Goal: Transaction & Acquisition: Purchase product/service

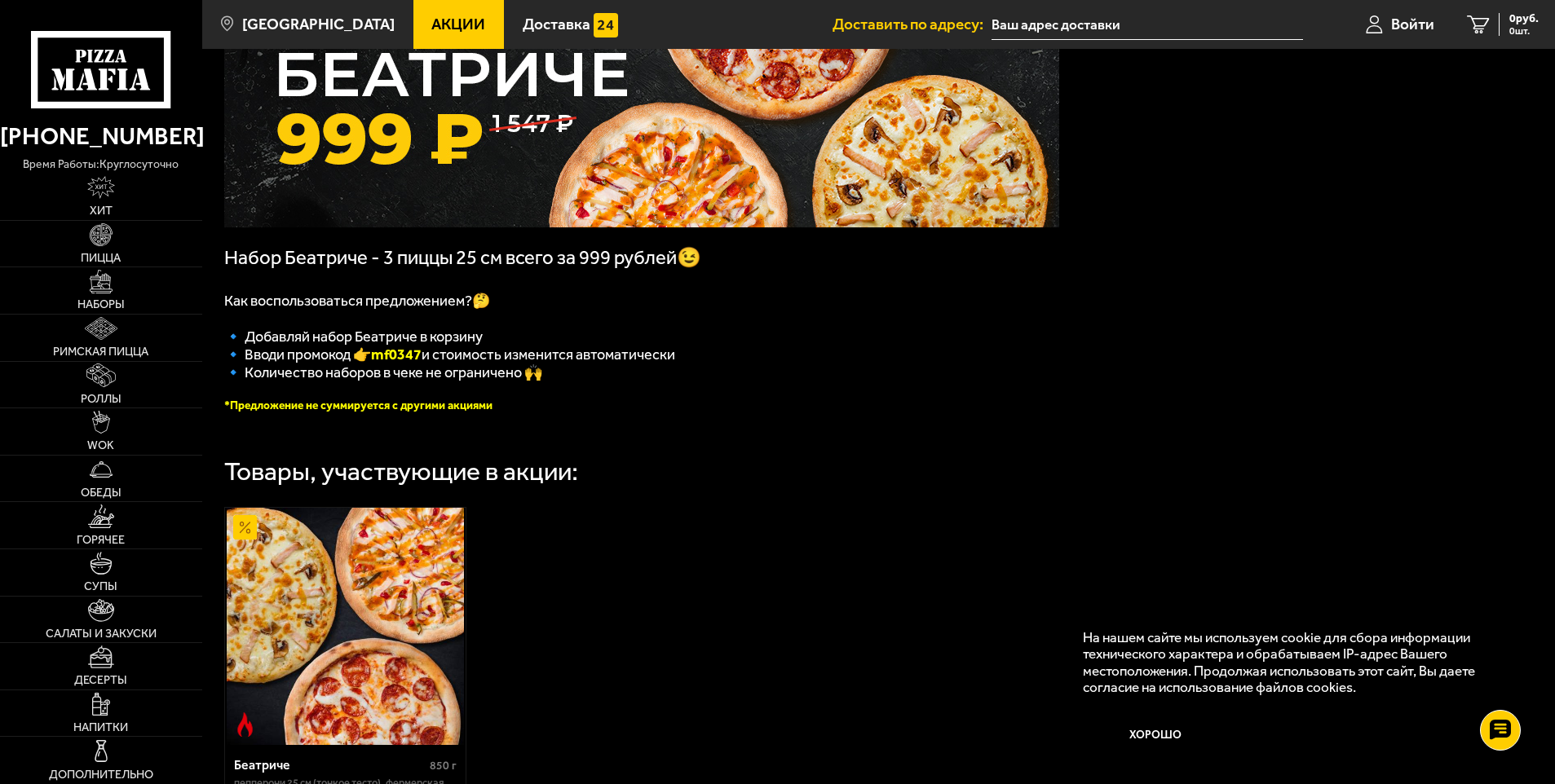
scroll to position [455, 0]
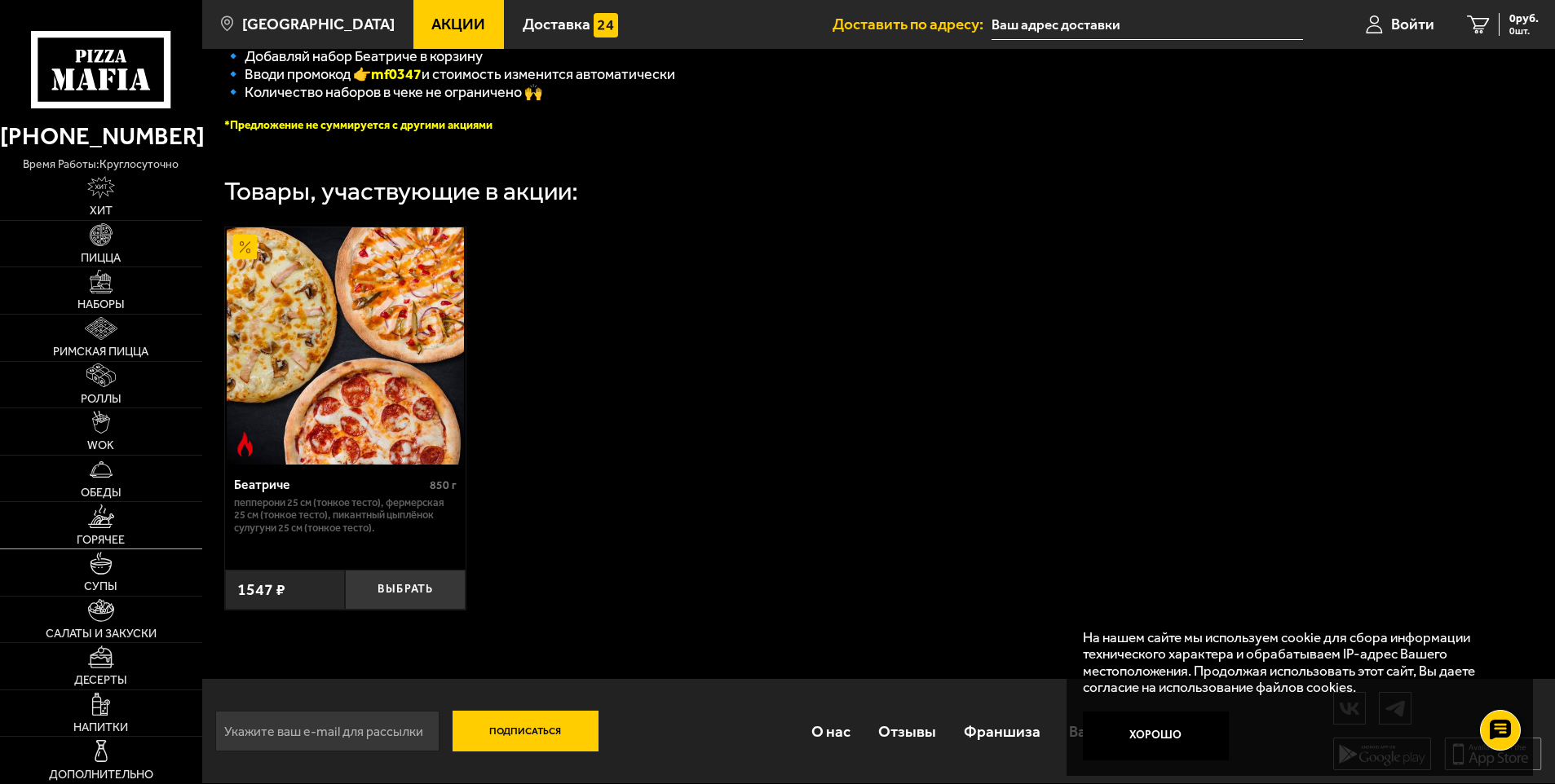
click at [100, 528] on link "Горячее" at bounding box center [101, 524] width 202 height 46
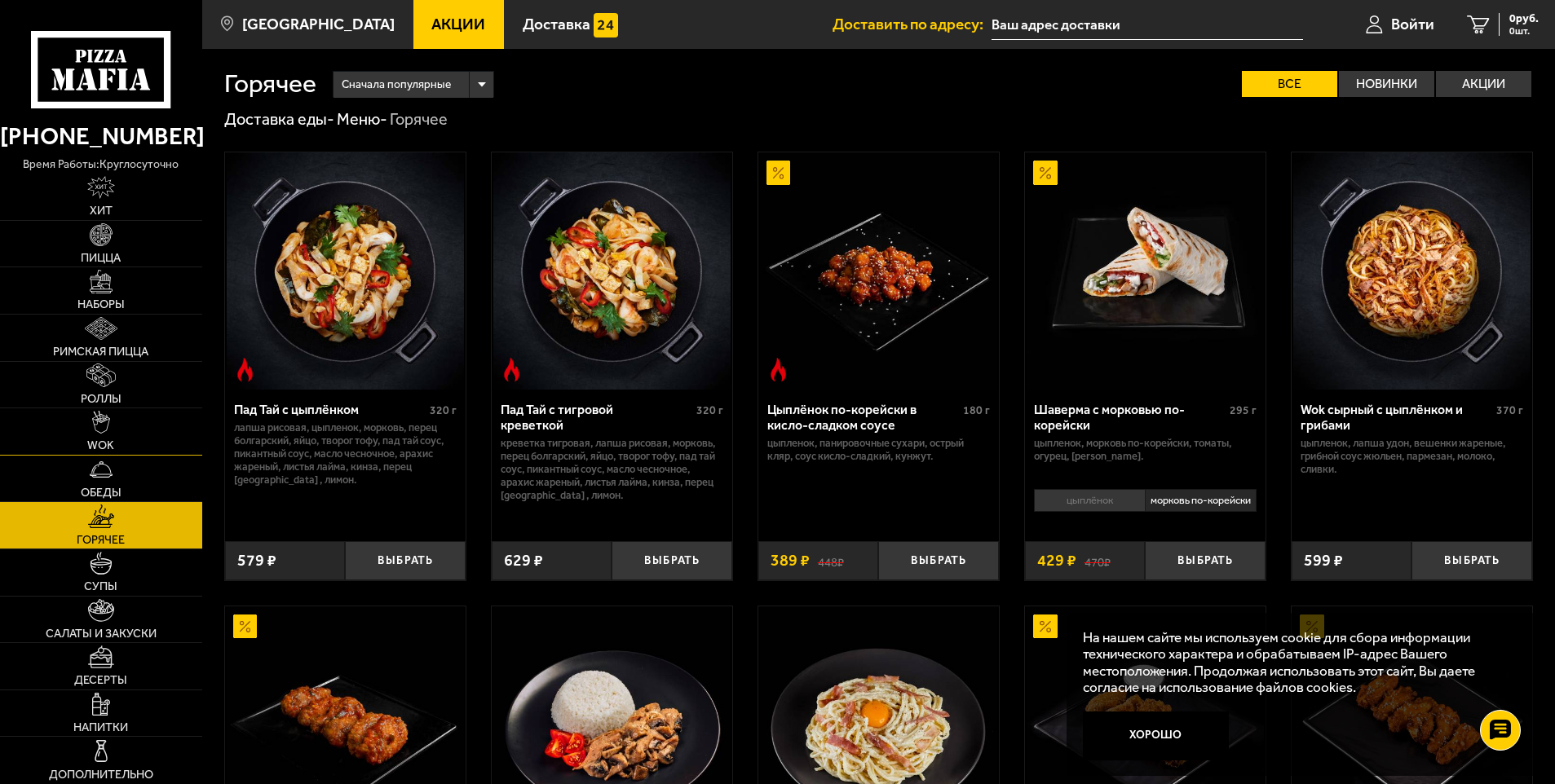
click at [85, 450] on link "WOK" at bounding box center [101, 431] width 202 height 46
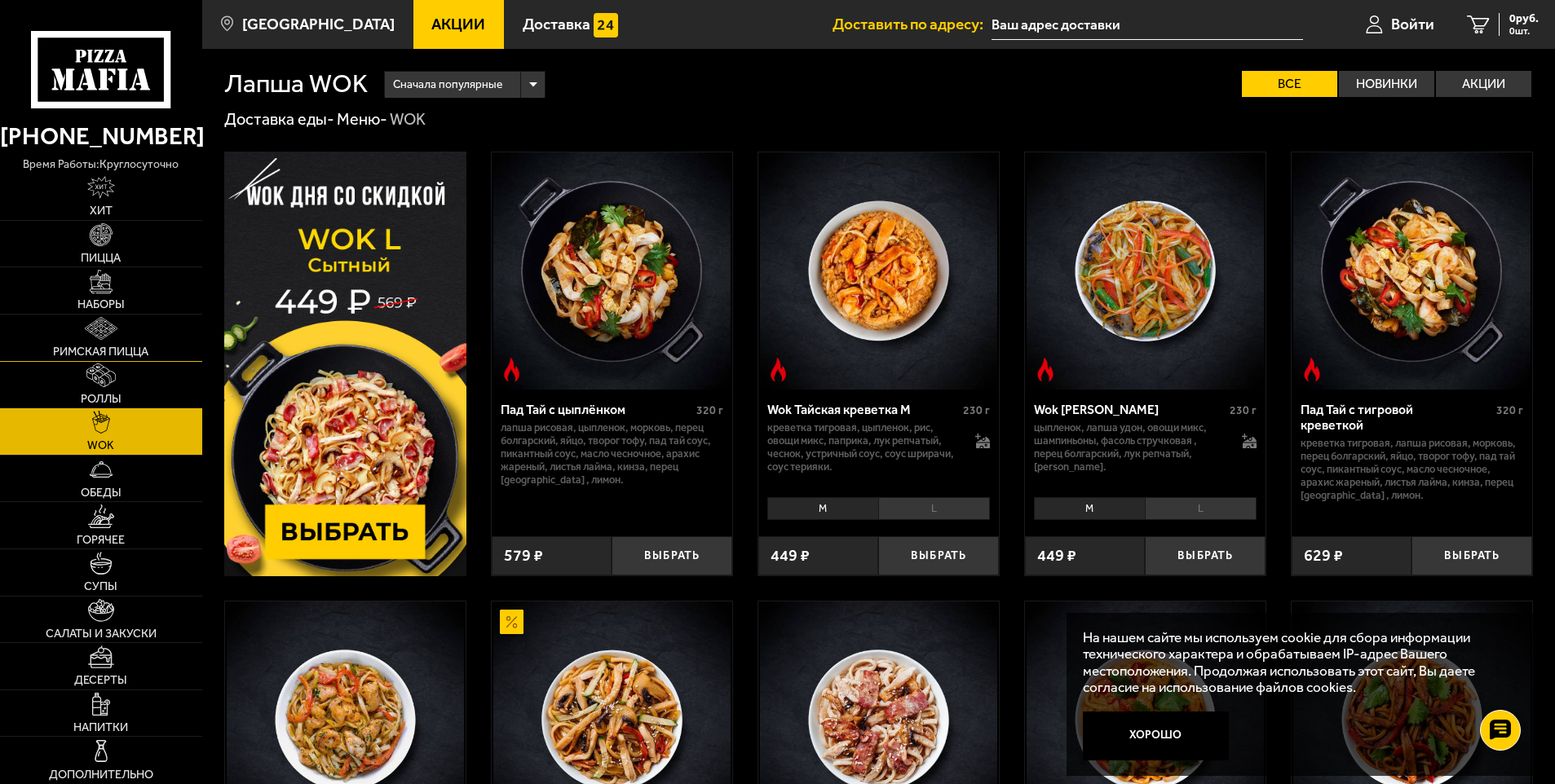
click at [88, 338] on img at bounding box center [102, 328] width 34 height 23
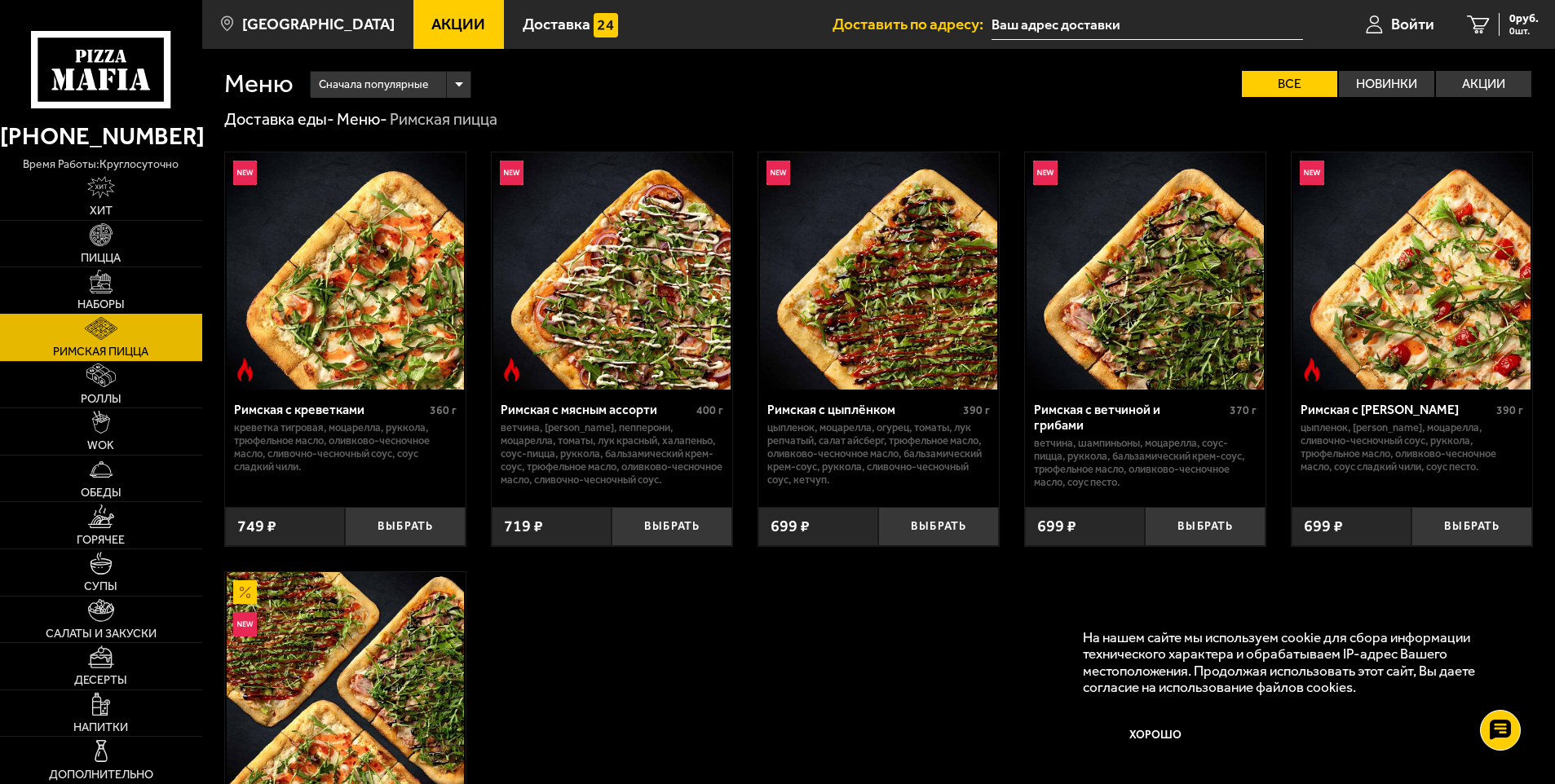
click at [123, 287] on link "Наборы" at bounding box center [101, 290] width 202 height 46
